Goal: Task Accomplishment & Management: Complete application form

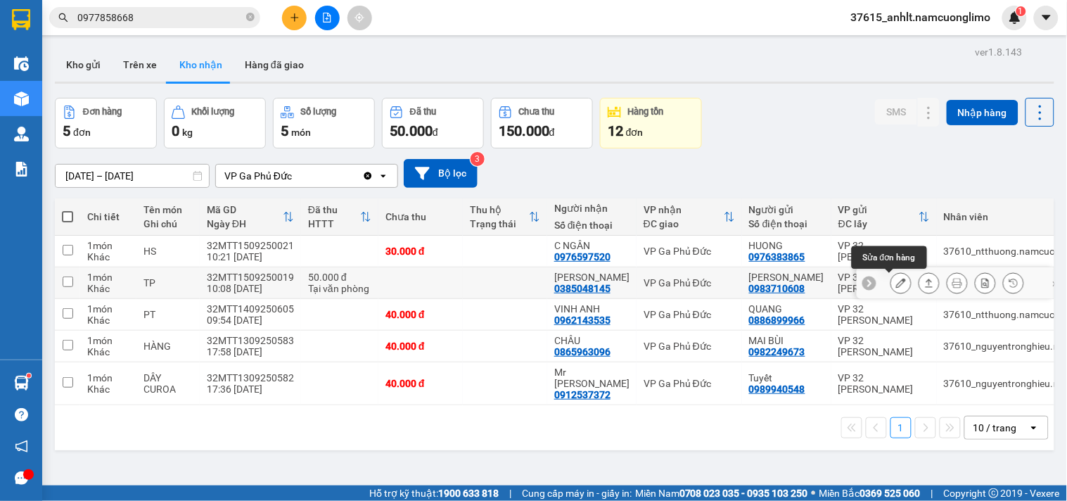
click at [896, 283] on icon at bounding box center [901, 283] width 10 height 10
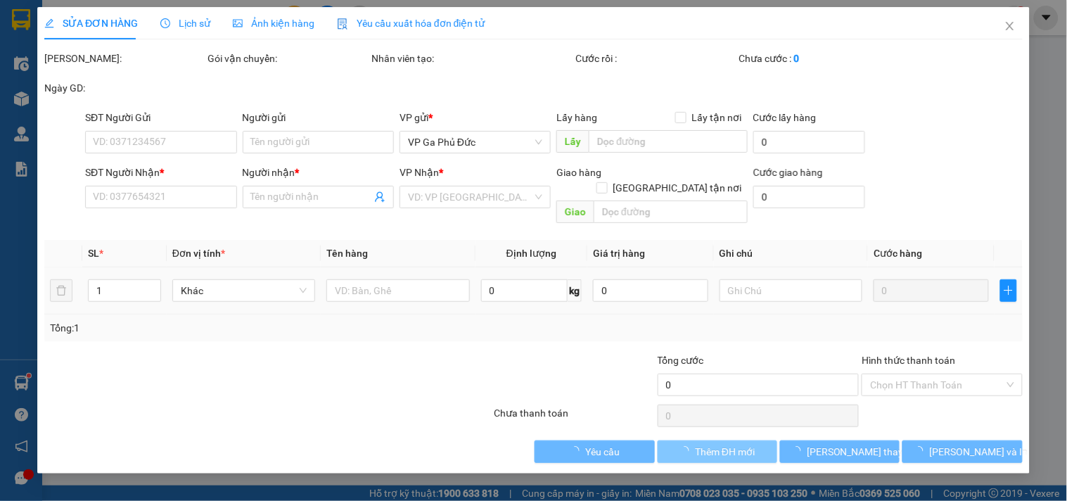
type input "0983710608"
type input "[PERSON_NAME]"
type input "0385048145"
type input "[PERSON_NAME]"
type input "50.000"
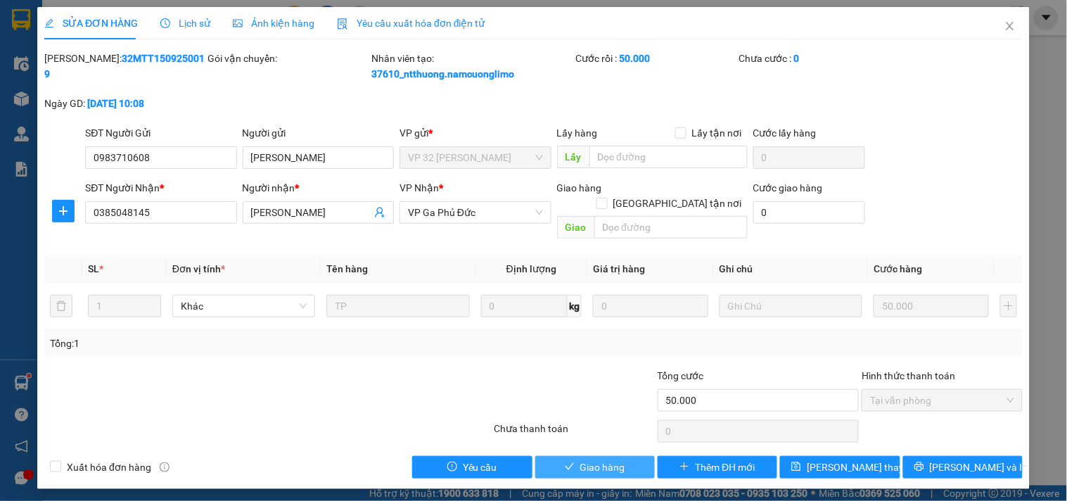
click at [608, 459] on span "Giao hàng" at bounding box center [602, 466] width 45 height 15
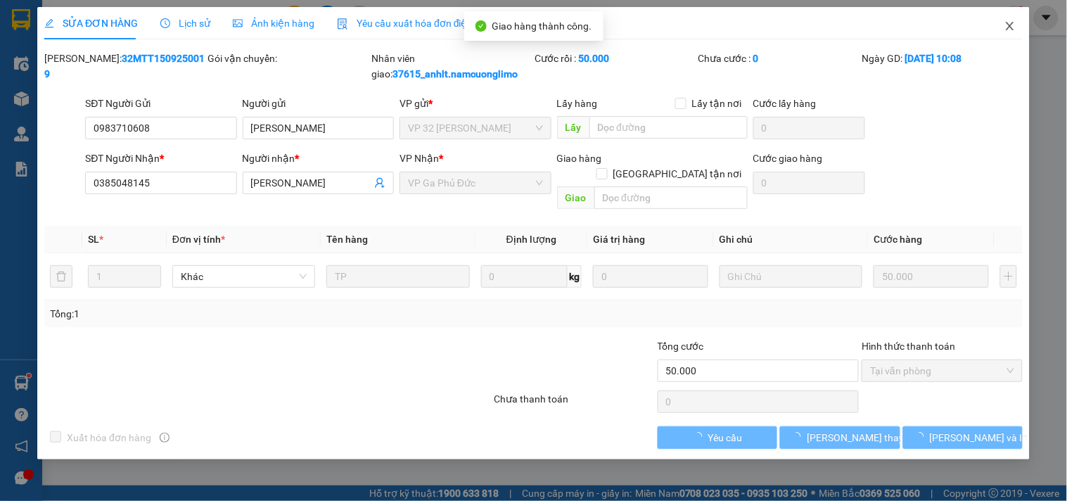
click at [1013, 28] on icon "close" at bounding box center [1009, 25] width 11 height 11
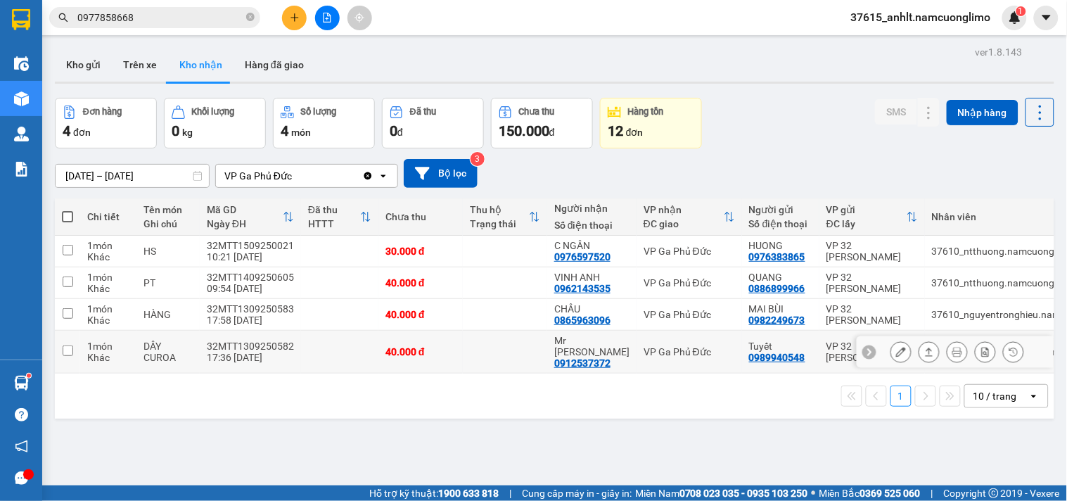
click at [646, 347] on div "VP Ga Phủ Đức" at bounding box center [689, 351] width 91 height 11
checkbox input "true"
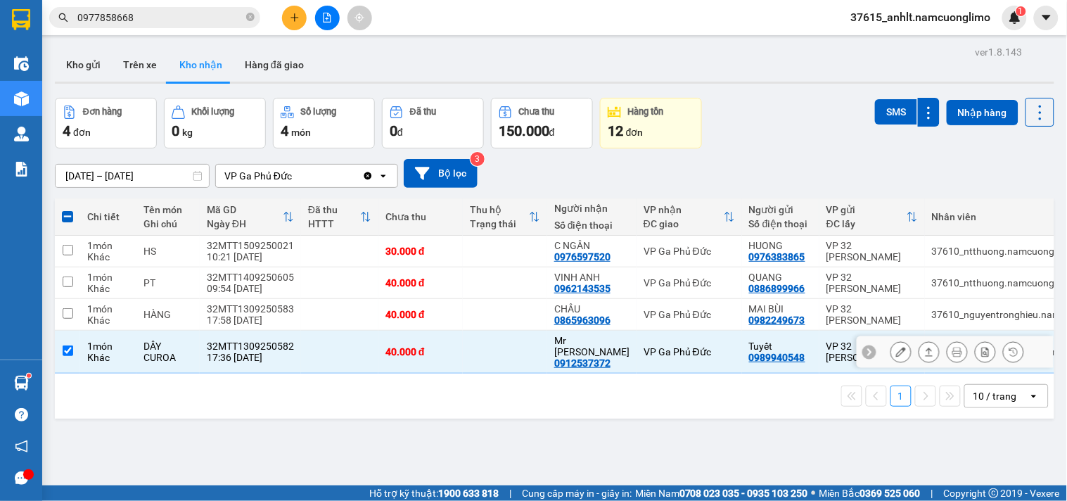
click at [896, 347] on icon at bounding box center [901, 352] width 10 height 10
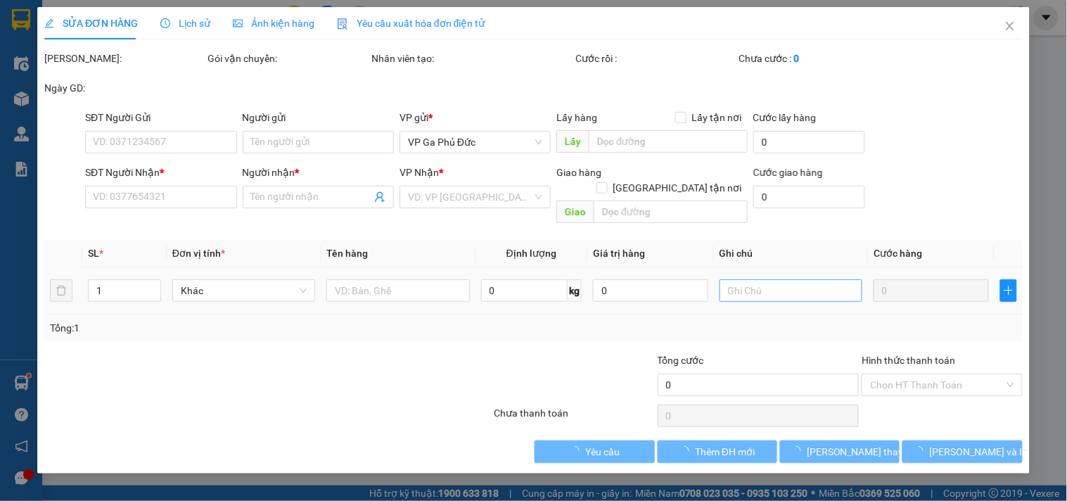
type input "0989940548"
type input "Tuyết"
type input "0912537372"
type input "Mr [PERSON_NAME]"
type input "40.000"
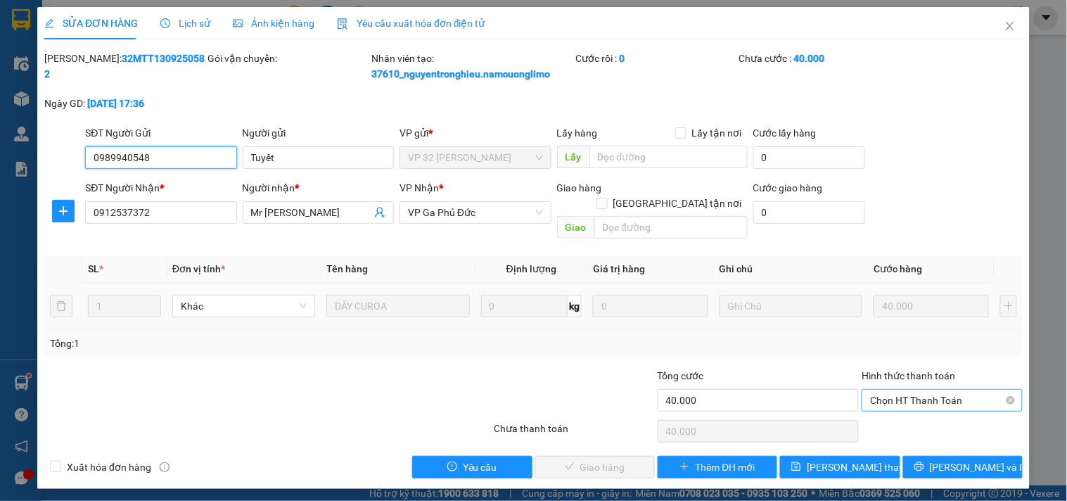
click at [902, 390] on span "Chọn HT Thanh Toán" at bounding box center [941, 400] width 143 height 21
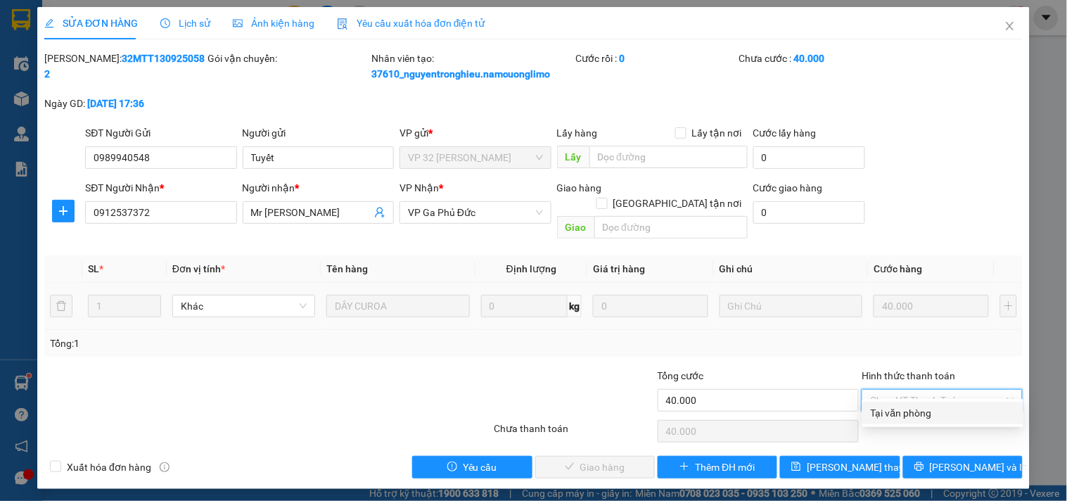
click at [898, 411] on div "Tại văn phòng" at bounding box center [943, 412] width 144 height 15
type input "0"
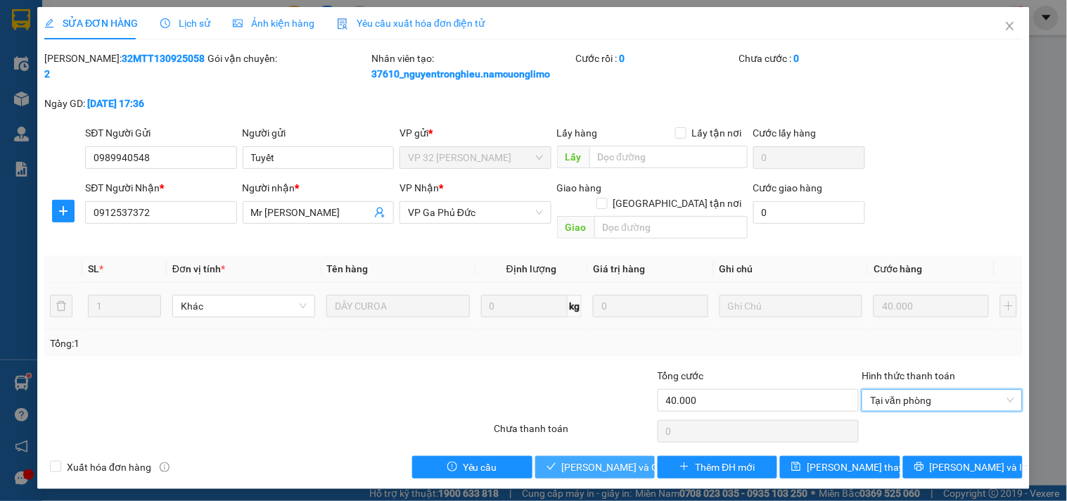
click at [655, 456] on button "[PERSON_NAME] và Giao hàng" at bounding box center [595, 467] width 120 height 23
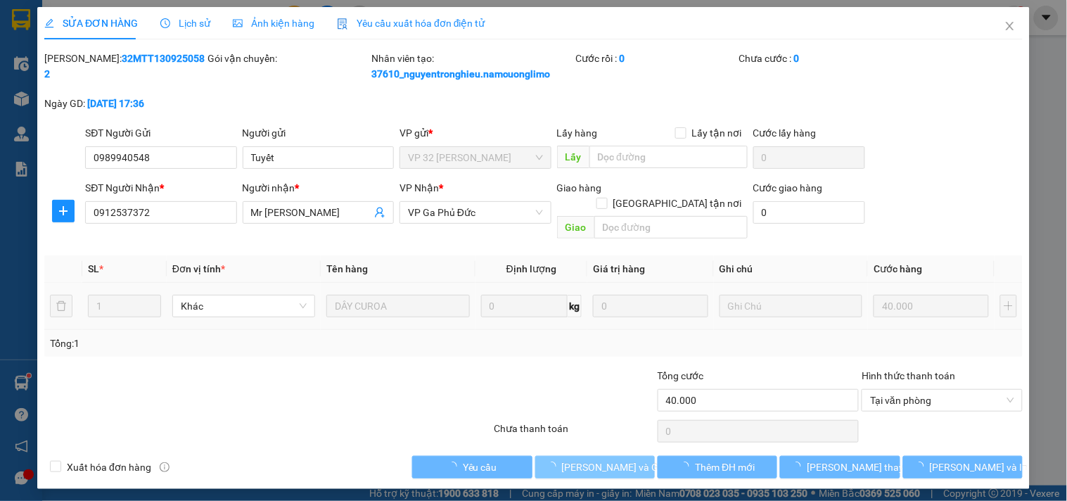
click at [627, 459] on span "[PERSON_NAME] và Giao hàng" at bounding box center [629, 466] width 135 height 15
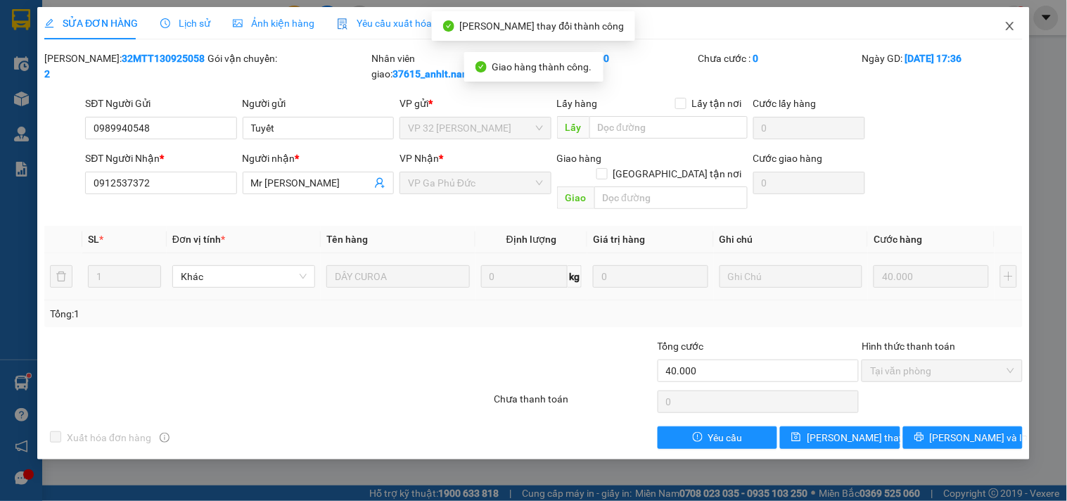
click at [1014, 23] on icon "close" at bounding box center [1009, 25] width 11 height 11
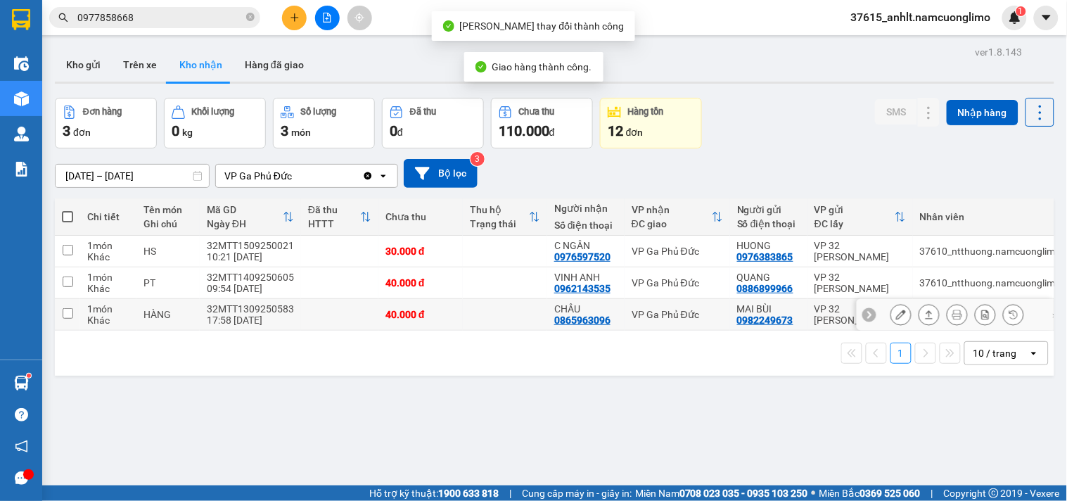
click at [667, 315] on div "VP Ga Phủ Đức" at bounding box center [677, 314] width 91 height 11
checkbox input "true"
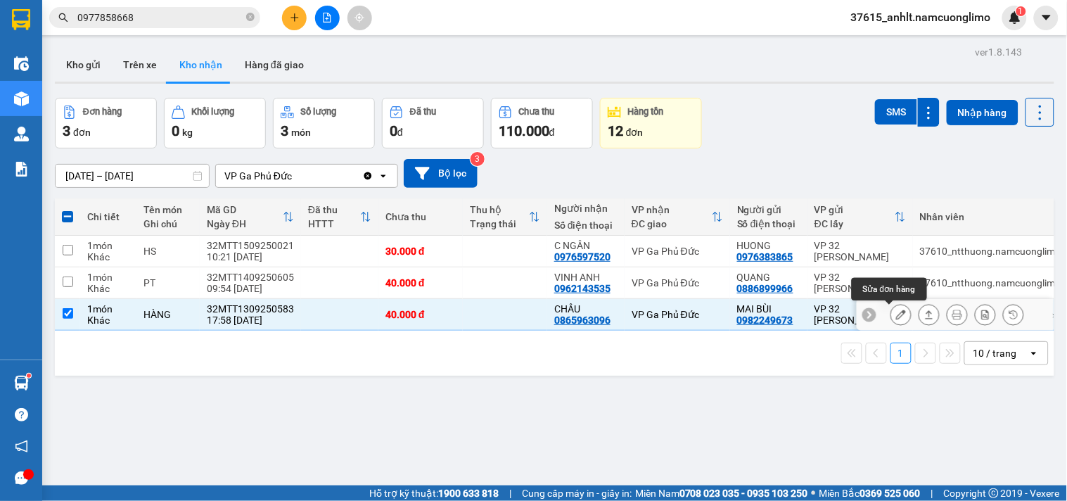
click at [896, 314] on icon at bounding box center [901, 314] width 10 height 10
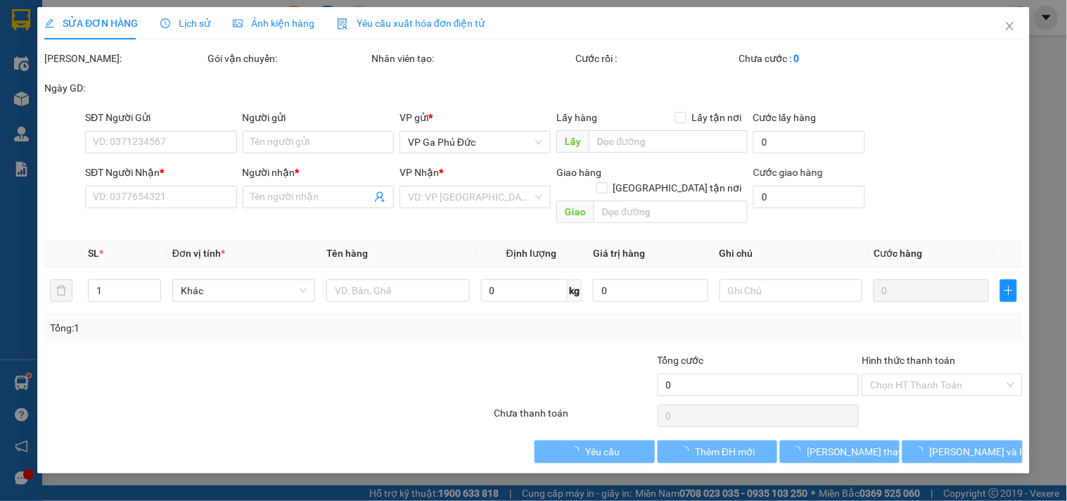
type input "0982249673"
type input "MAI BÙI"
type input "0865963096"
type input "CHÂU"
type input "40.000"
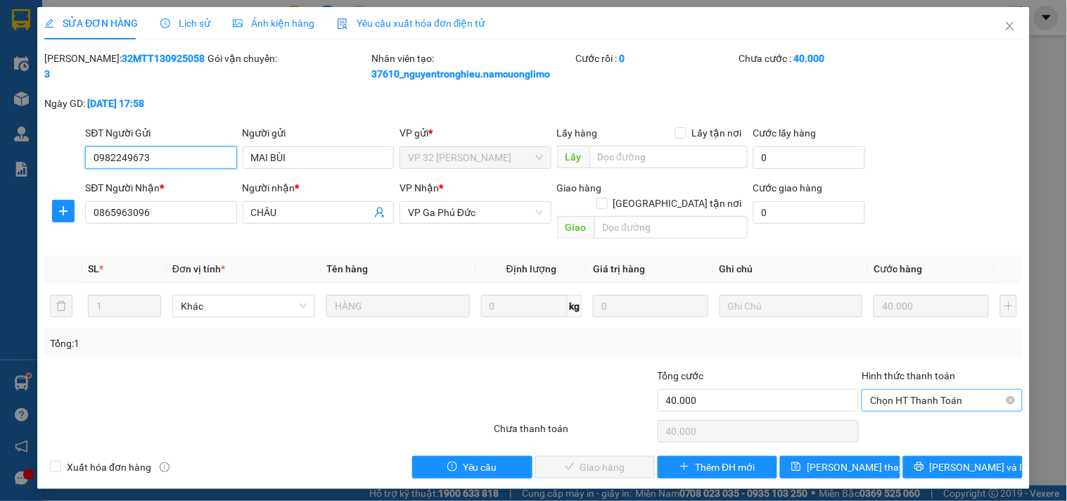
click at [959, 390] on span "Chọn HT Thanh Toán" at bounding box center [941, 400] width 143 height 21
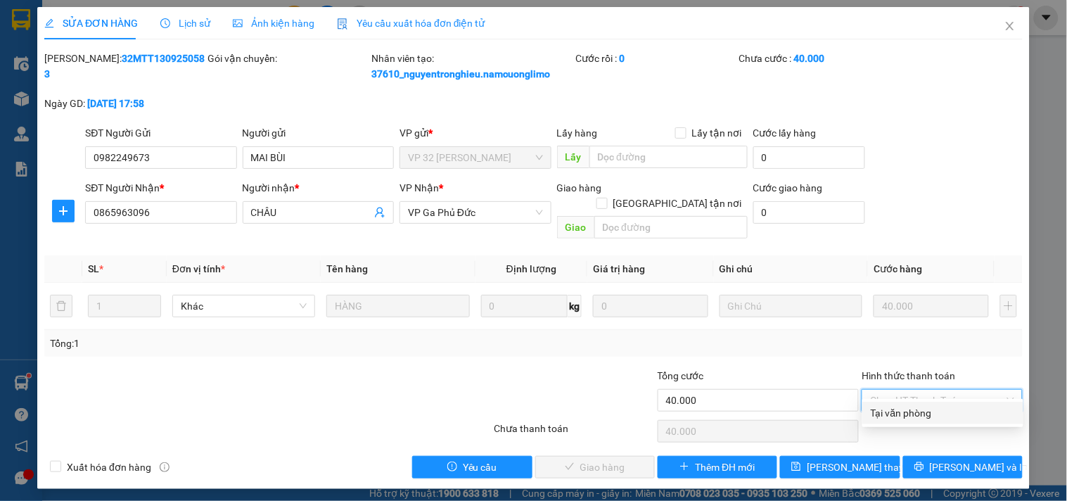
click at [903, 416] on div "Tại văn phòng" at bounding box center [943, 412] width 144 height 15
type input "0"
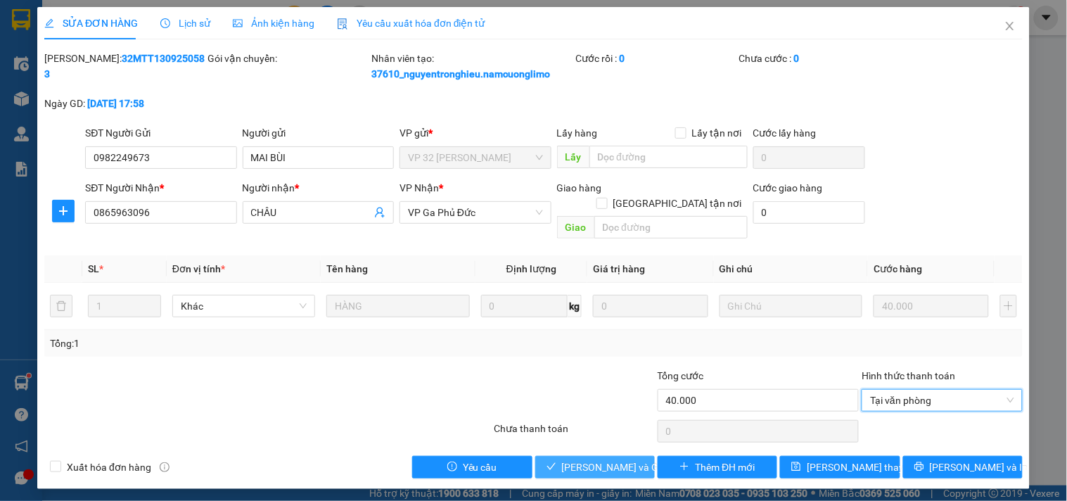
click at [606, 459] on span "[PERSON_NAME] và Giao hàng" at bounding box center [629, 466] width 135 height 15
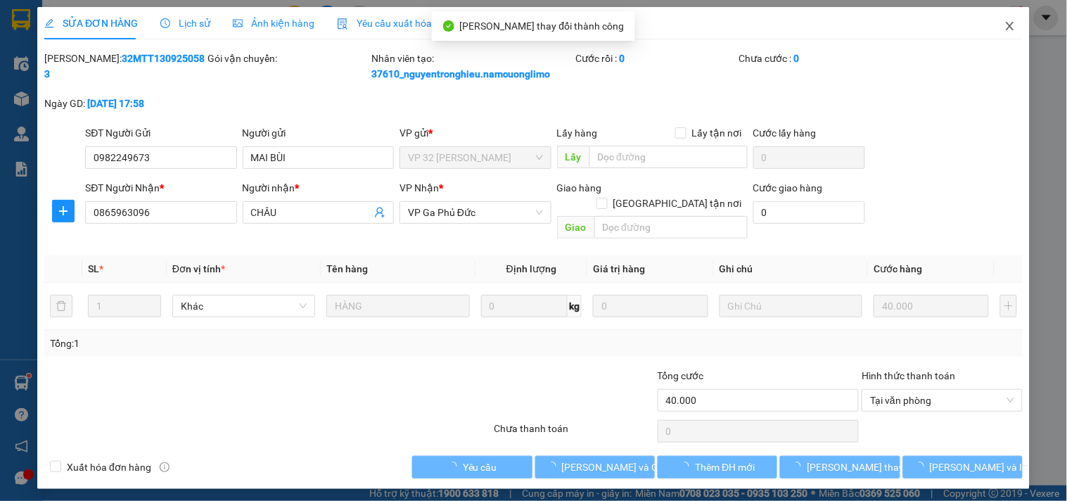
click at [1010, 29] on icon "close" at bounding box center [1009, 25] width 11 height 11
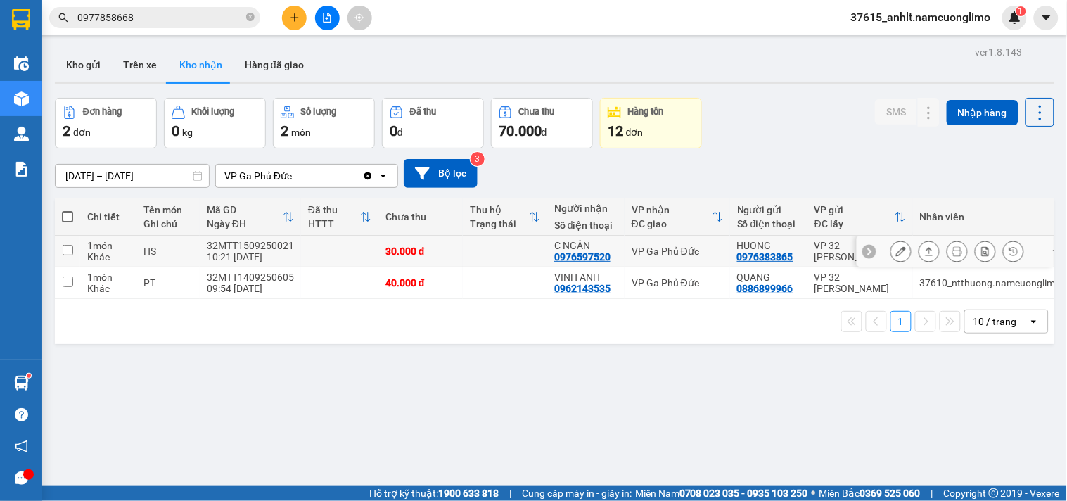
click at [646, 247] on div "VP Ga Phủ Đức" at bounding box center [677, 250] width 91 height 11
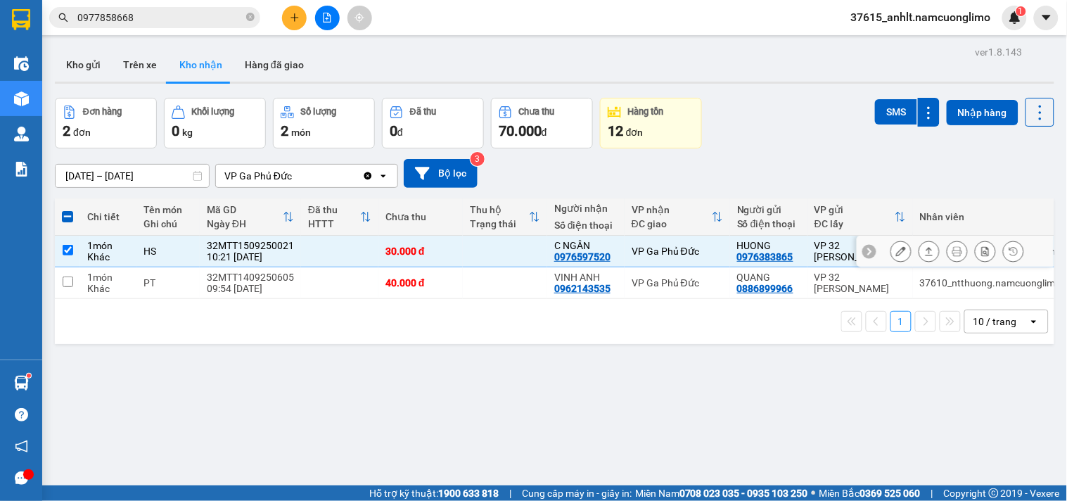
click at [648, 251] on div "VP Ga Phủ Đức" at bounding box center [677, 250] width 91 height 11
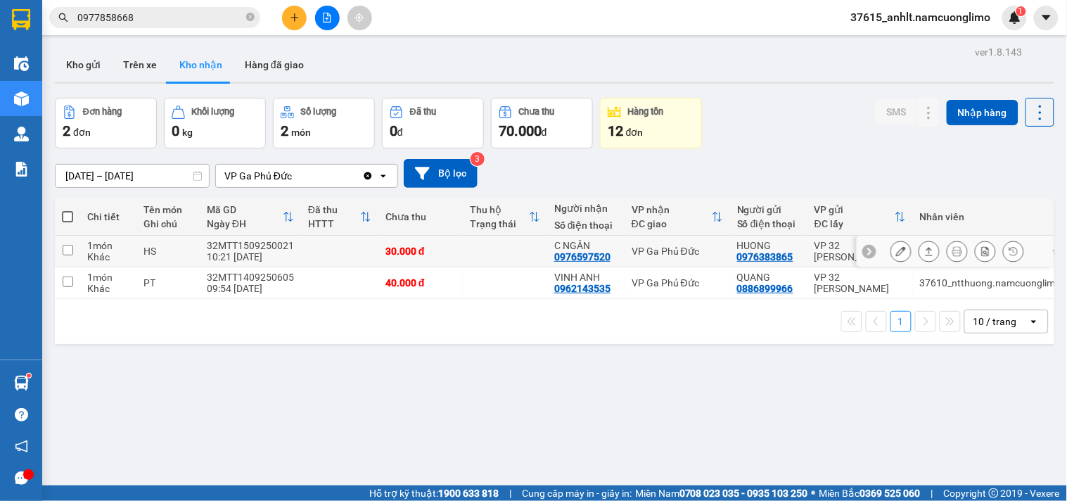
click at [648, 251] on div "VP Ga Phủ Đức" at bounding box center [677, 250] width 91 height 11
checkbox input "true"
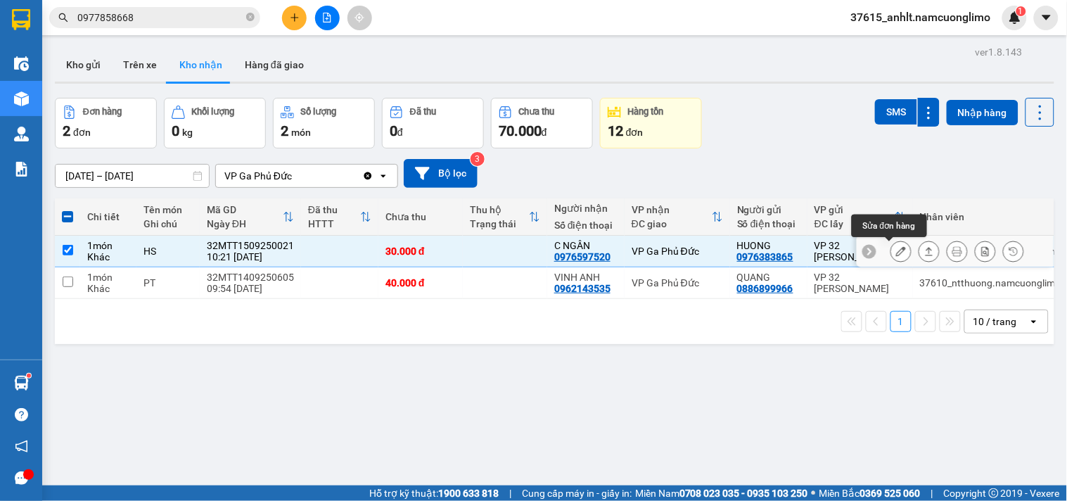
click at [896, 254] on icon at bounding box center [901, 251] width 10 height 10
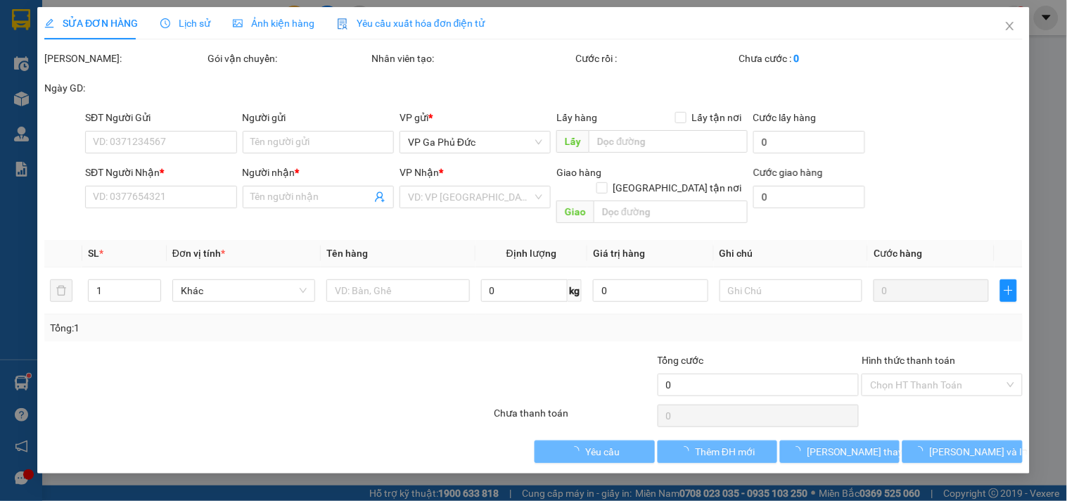
type input "0976383865"
type input "HUONG"
type input "0976597520"
type input "C NGÂN"
type input "30.000"
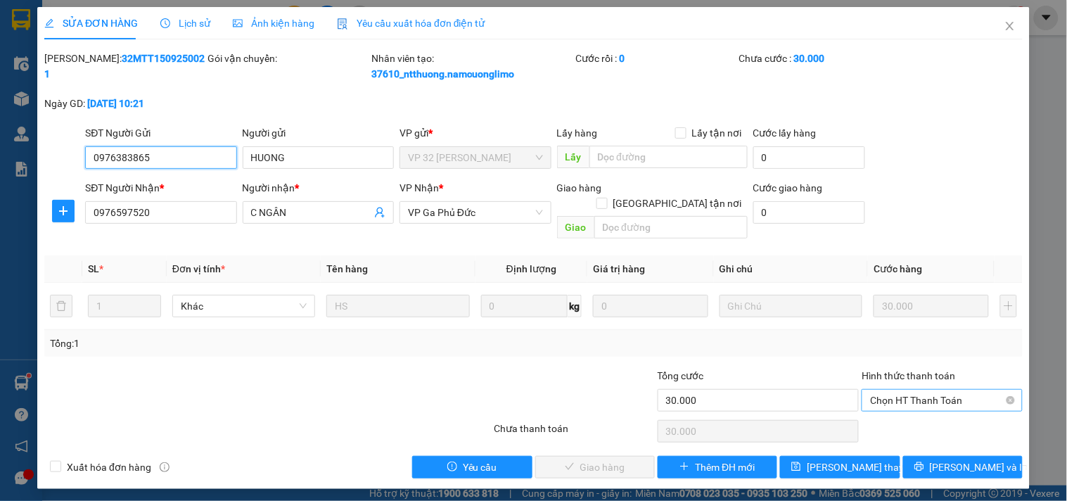
click at [890, 390] on span "Chọn HT Thanh Toán" at bounding box center [941, 400] width 143 height 21
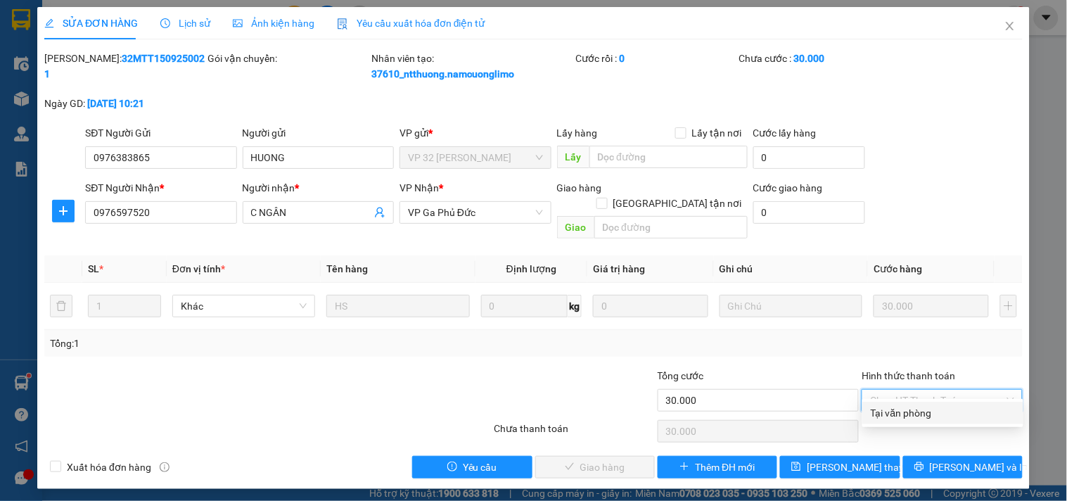
click at [888, 402] on div "Tại văn phòng" at bounding box center [942, 413] width 161 height 23
type input "0"
click at [889, 417] on div "Chọn HT Thanh Toán" at bounding box center [941, 431] width 163 height 28
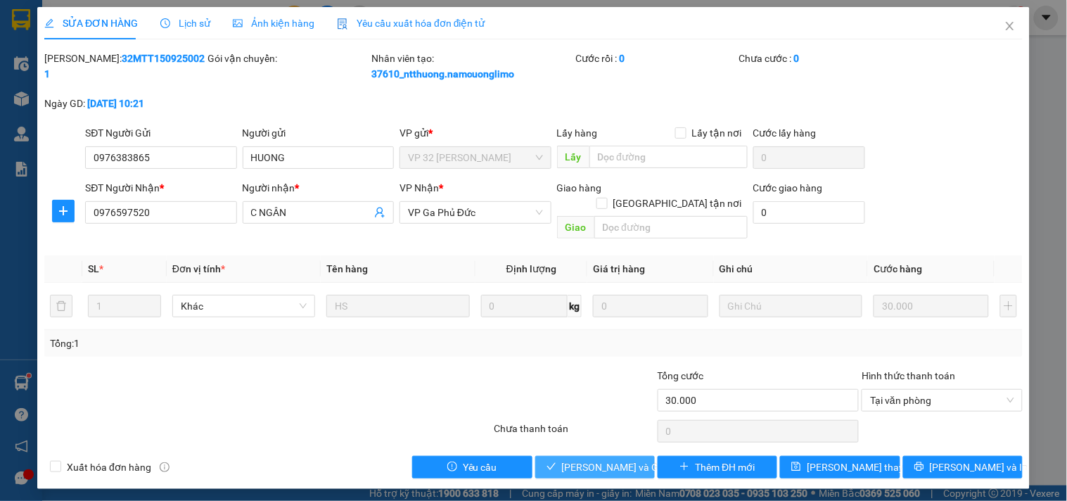
click at [608, 459] on span "[PERSON_NAME] và Giao hàng" at bounding box center [629, 466] width 135 height 15
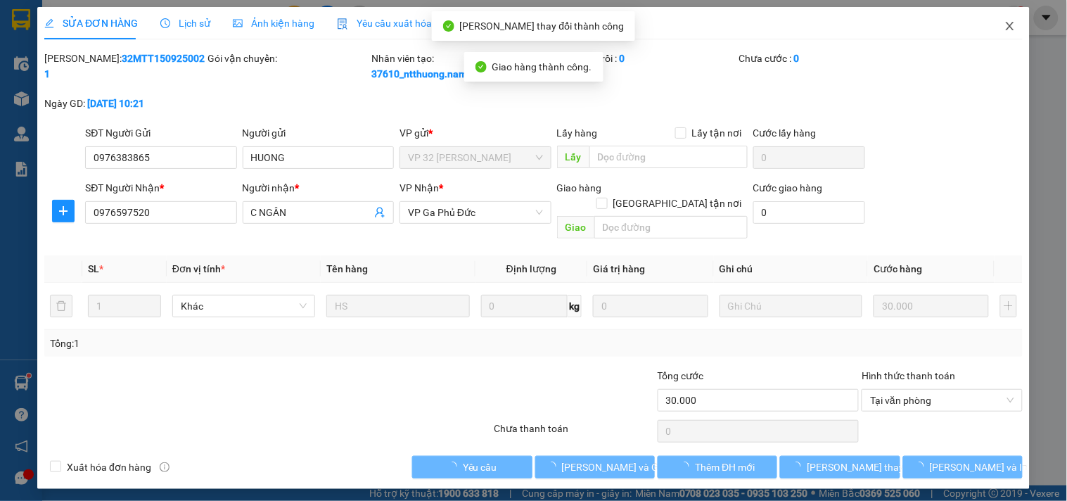
click at [1007, 30] on icon "close" at bounding box center [1010, 26] width 8 height 8
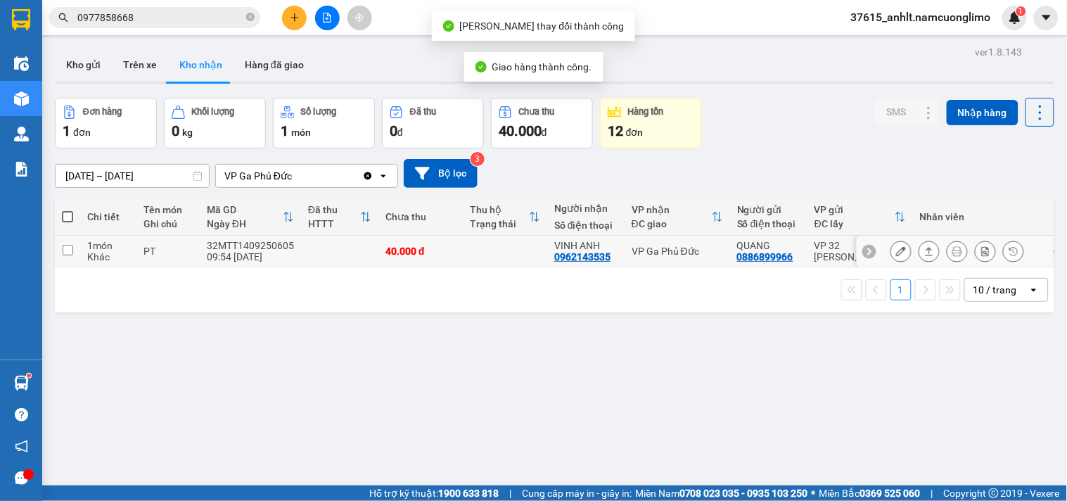
click at [763, 110] on div "Đơn hàng 1 đơn Khối lượng 0 kg Số lượng 1 món Đã thu 0 đ Chưa thu 40.000 đ Hàng…" at bounding box center [554, 123] width 999 height 51
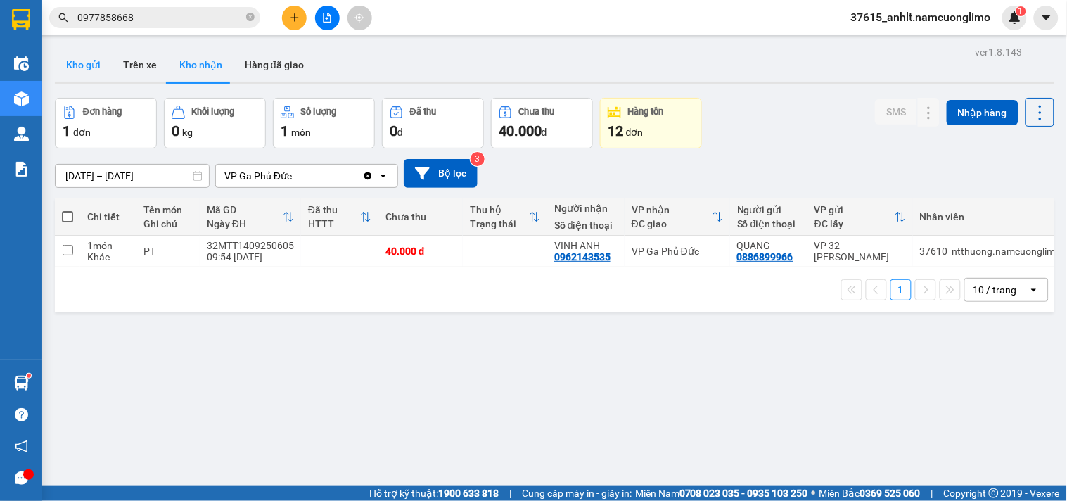
drag, startPoint x: 101, startPoint y: 72, endPoint x: 94, endPoint y: 71, distance: 7.9
click at [101, 72] on button "Kho gửi" at bounding box center [83, 65] width 57 height 34
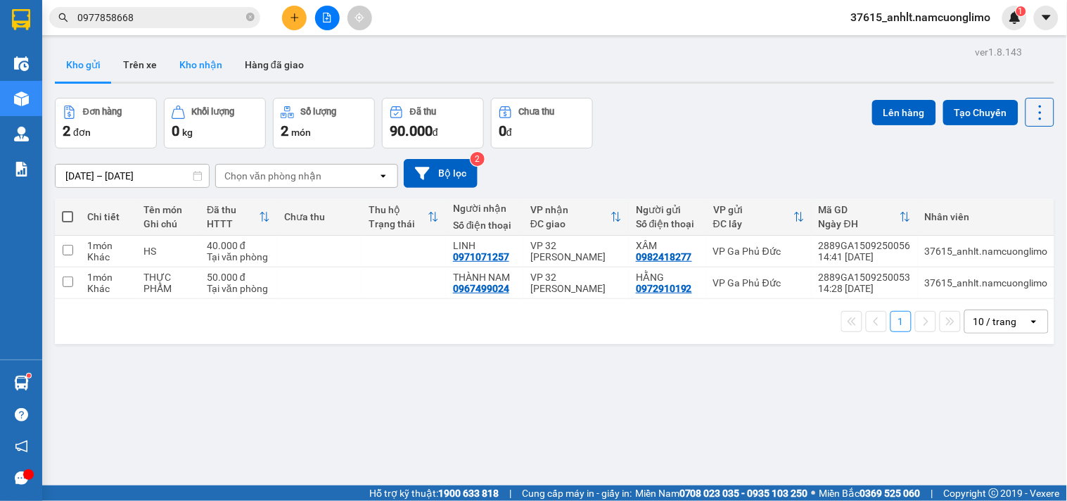
click at [206, 68] on button "Kho nhận" at bounding box center [200, 65] width 65 height 34
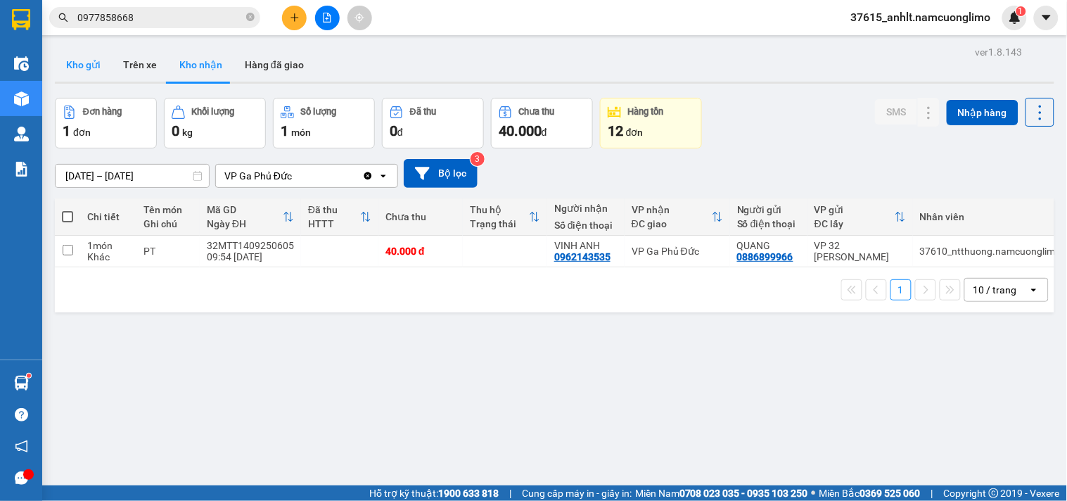
click at [91, 68] on button "Kho gửi" at bounding box center [83, 65] width 57 height 34
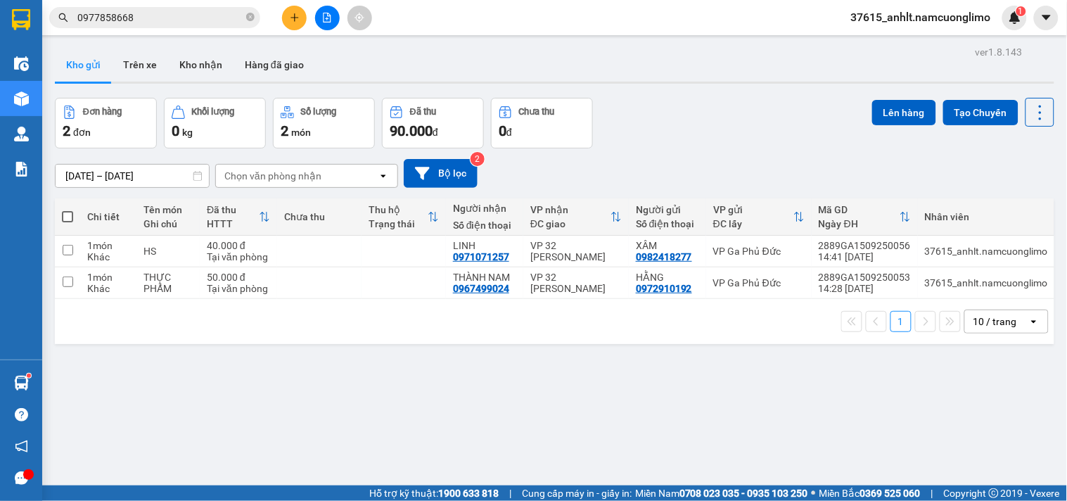
click at [71, 220] on span at bounding box center [67, 216] width 11 height 11
click at [68, 210] on input "checkbox" at bounding box center [68, 210] width 0 height 0
checkbox input "true"
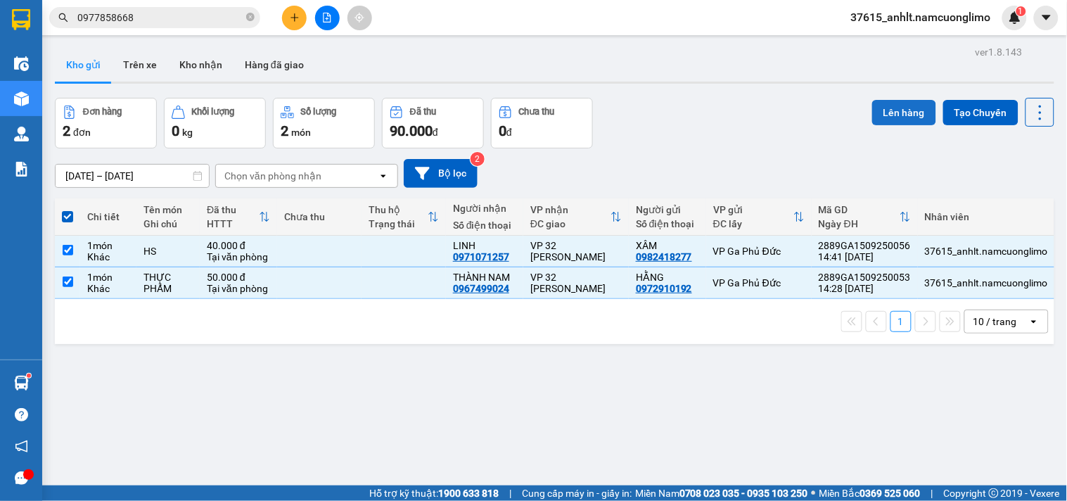
click at [879, 101] on button "Lên hàng" at bounding box center [904, 112] width 64 height 25
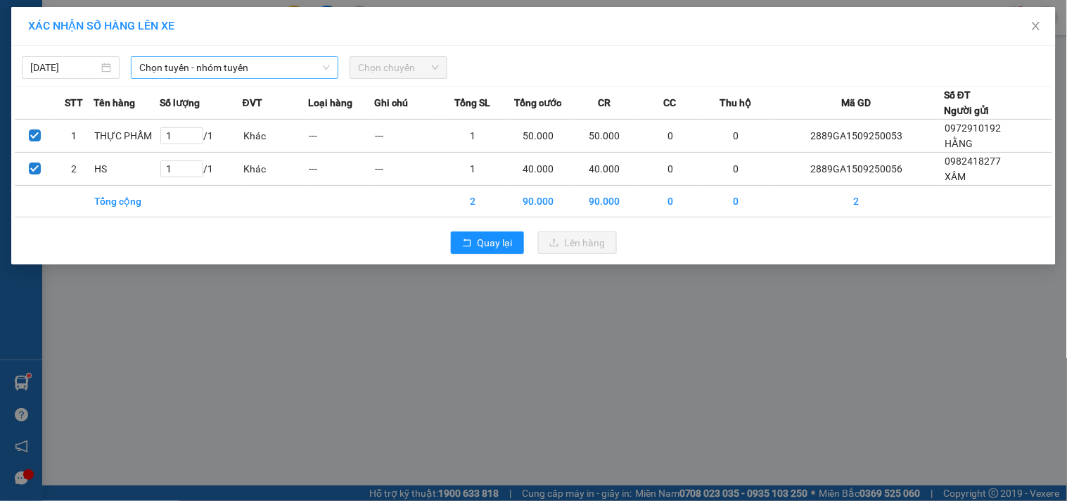
click at [281, 67] on span "Chọn tuyến - nhóm tuyến" at bounding box center [234, 67] width 191 height 21
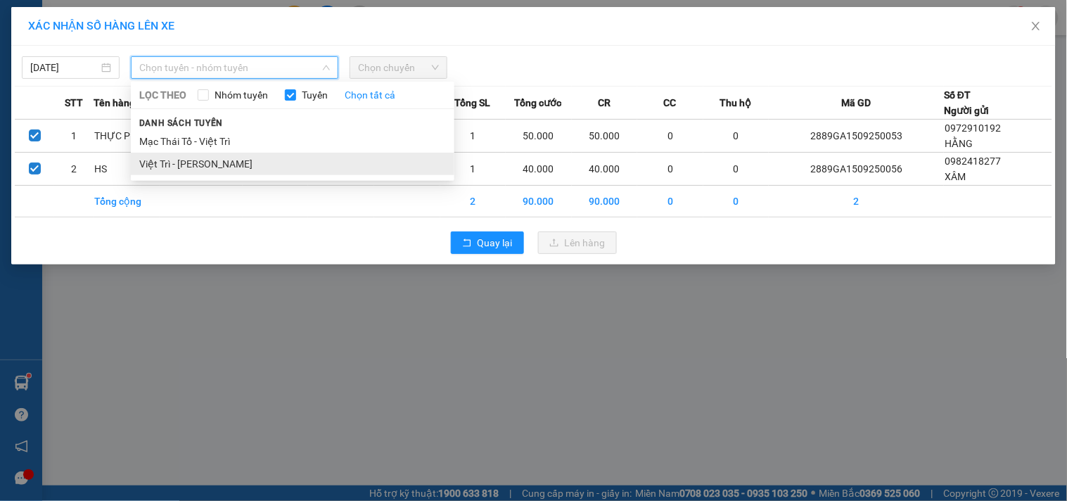
click at [178, 171] on li "Việt Trì - [PERSON_NAME]" at bounding box center [293, 164] width 324 height 23
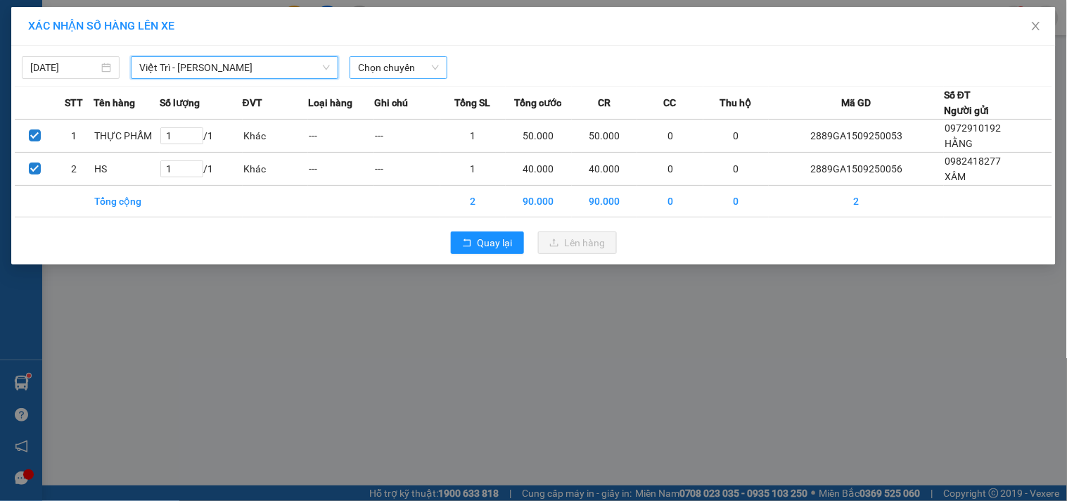
click at [437, 68] on span "Chọn chuyến" at bounding box center [398, 67] width 81 height 21
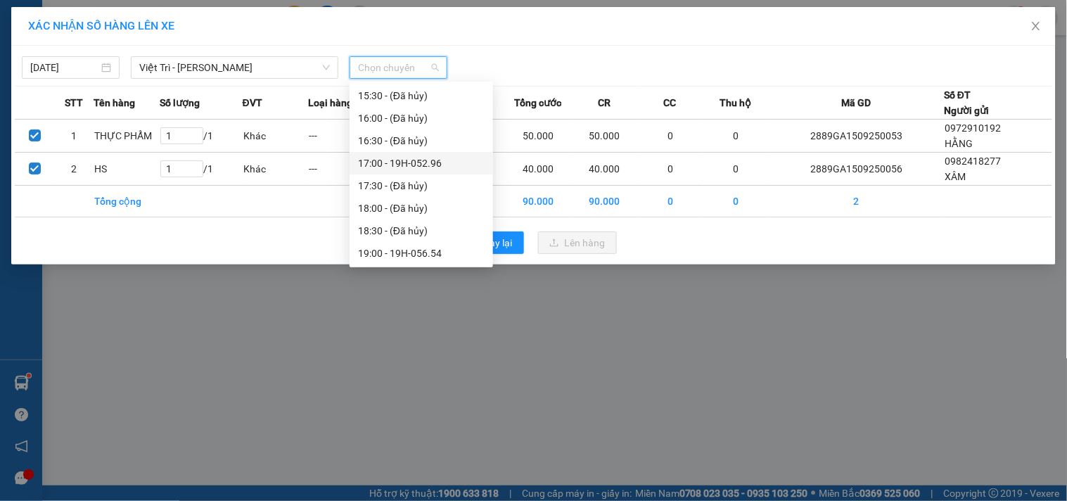
scroll to position [440, 0]
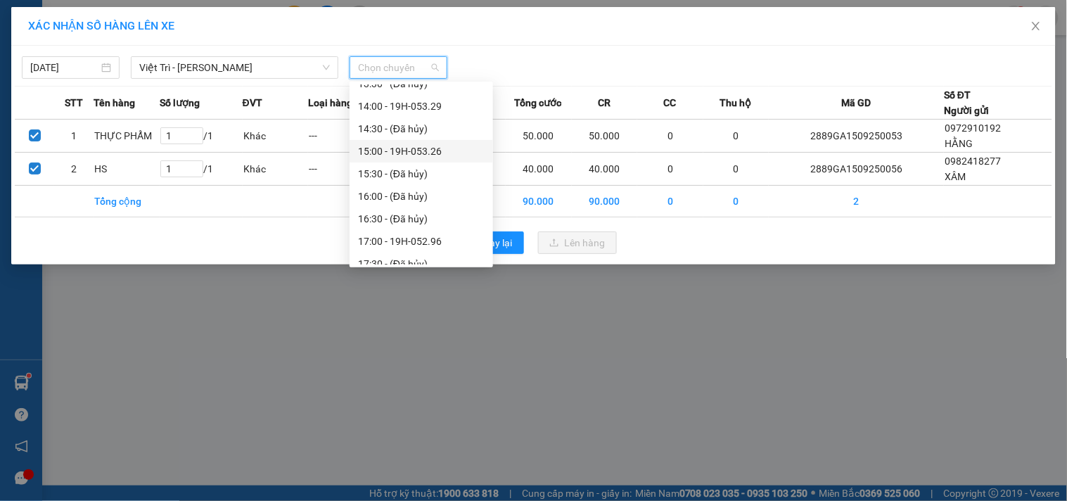
click at [452, 153] on div "15:00 - 19H-053.26" at bounding box center [421, 150] width 127 height 15
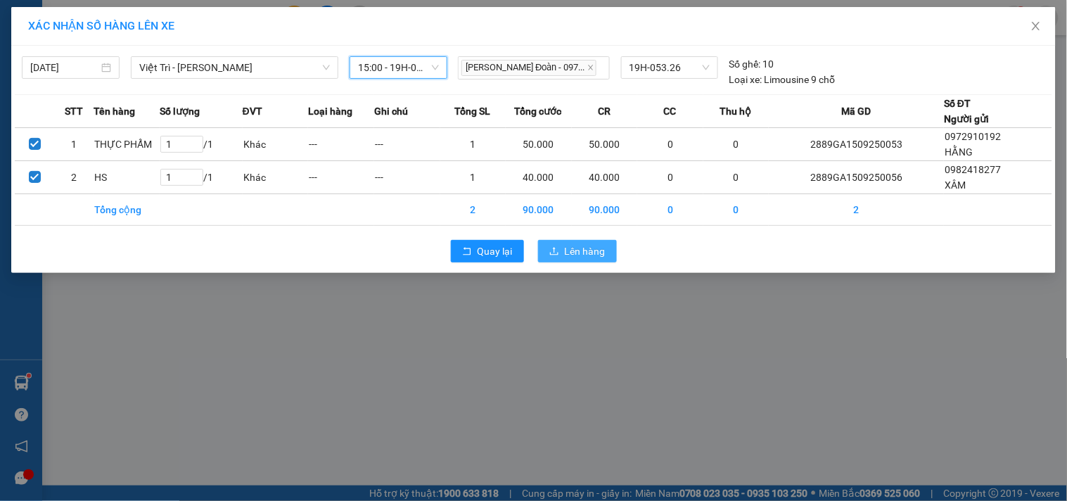
click at [582, 250] on span "Lên hàng" at bounding box center [585, 250] width 41 height 15
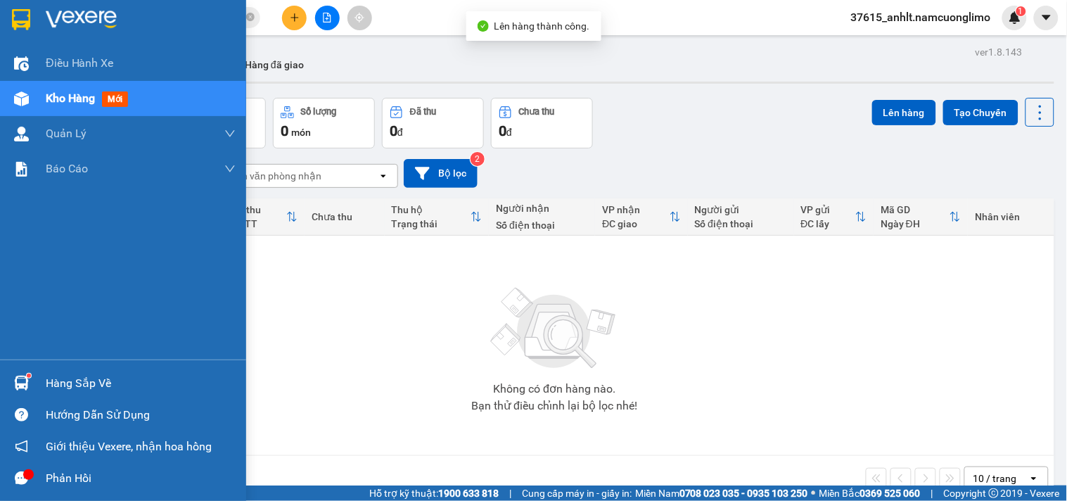
click at [34, 382] on div "Hàng sắp về" at bounding box center [123, 383] width 246 height 32
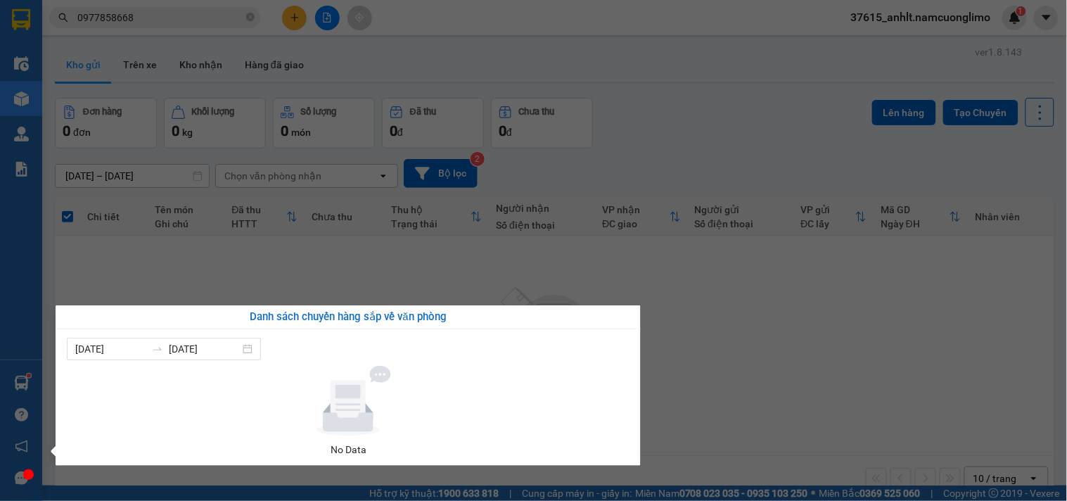
click at [688, 280] on section "Kết quả tìm kiếm ( 455 ) Bộ lọc Mã ĐH Trạng thái Món hàng Tổng cước Chưa cước N…" at bounding box center [533, 250] width 1067 height 501
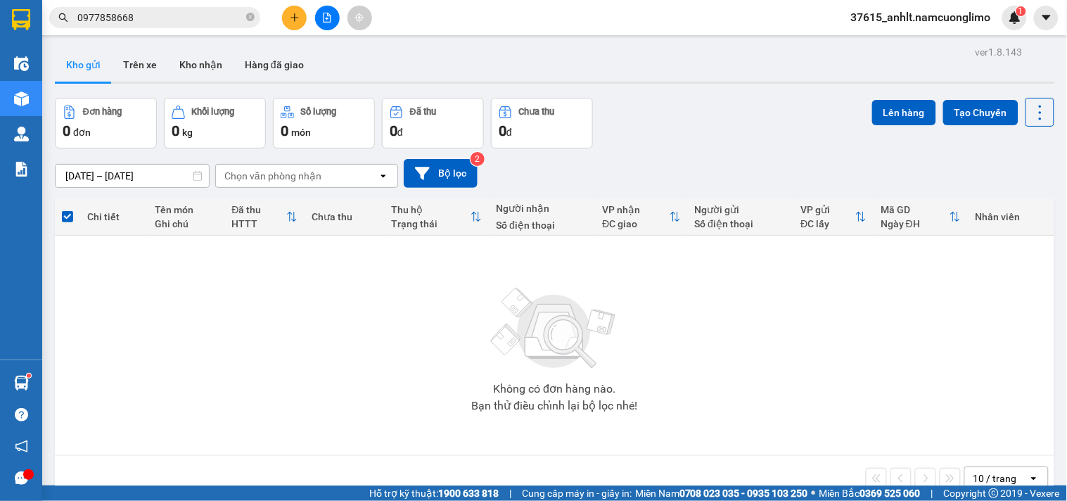
click at [223, 18] on input "0977858668" at bounding box center [160, 17] width 166 height 15
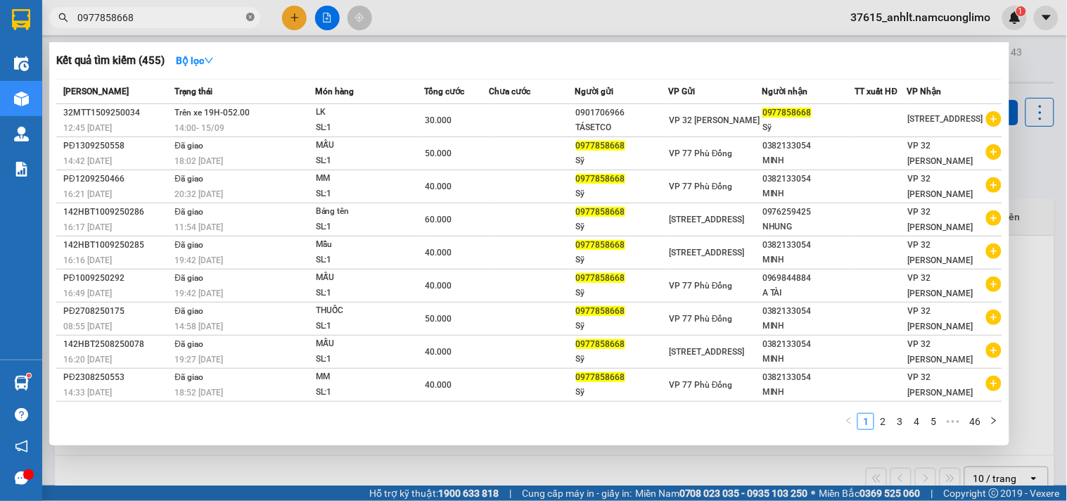
click at [250, 16] on icon "close-circle" at bounding box center [250, 17] width 8 height 8
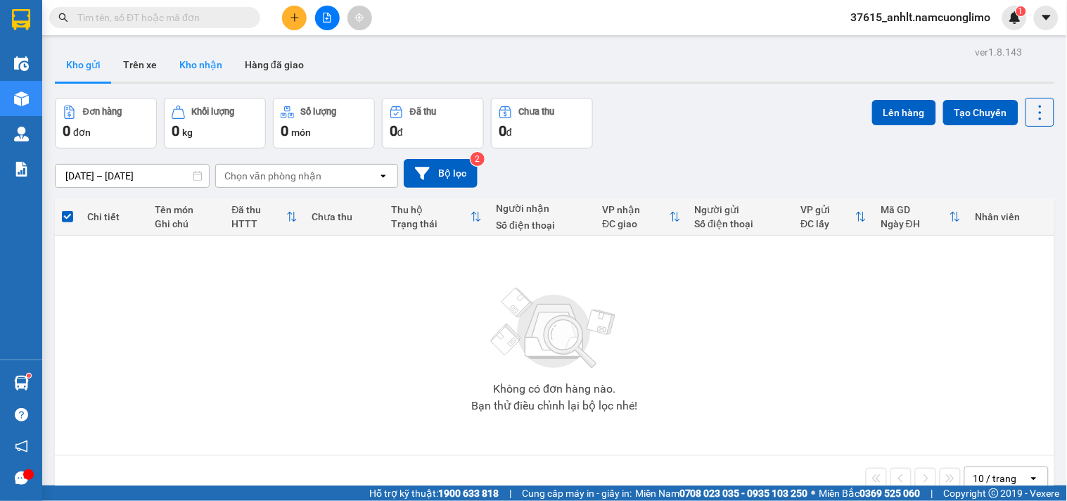
click at [179, 65] on button "Kho nhận" at bounding box center [200, 65] width 65 height 34
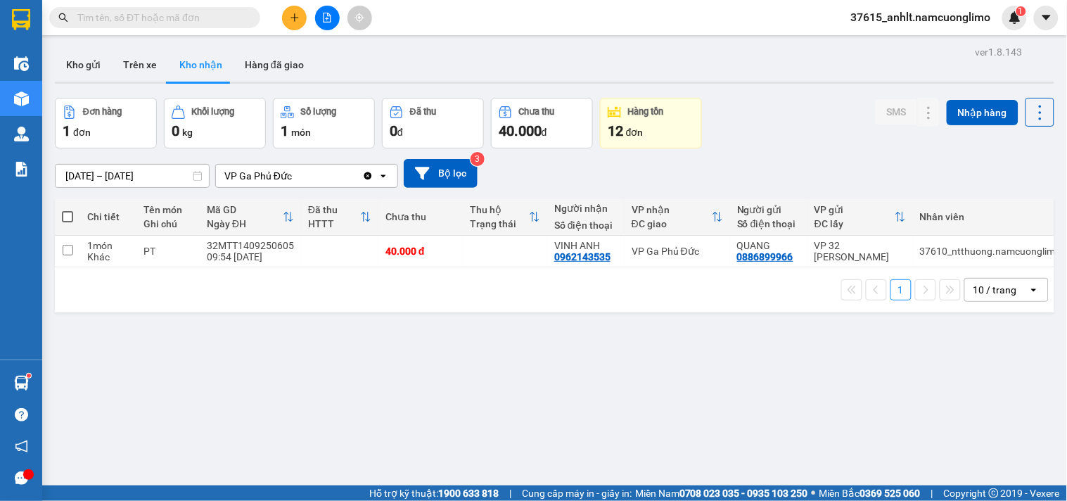
click at [286, 422] on div "ver 1.8.143 Kho gửi Trên xe Kho nhận Hàng đã giao Đơn hàng 1 đơn Khối lượng 0 k…" at bounding box center [554, 292] width 1011 height 501
paste input "0967499024"
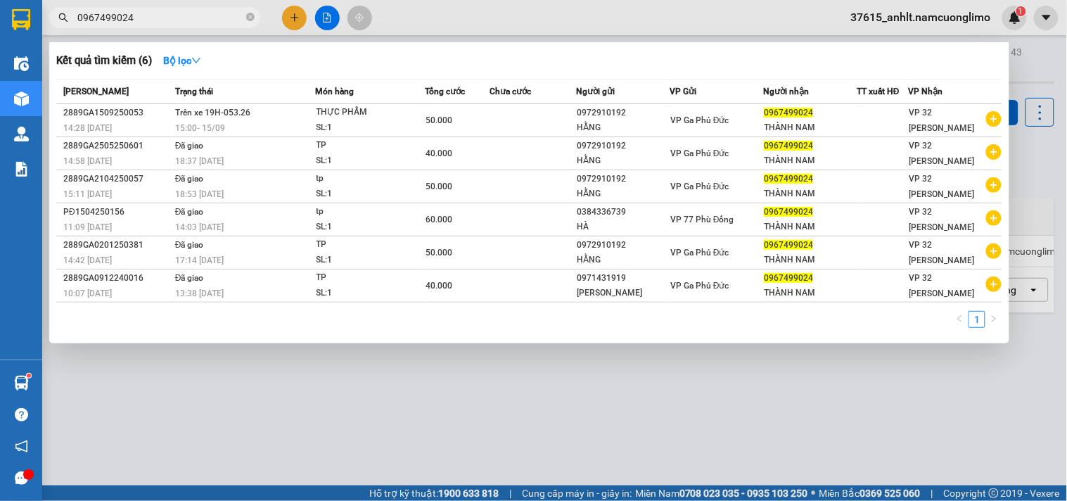
type input "0967499024"
